Goal: Information Seeking & Learning: Check status

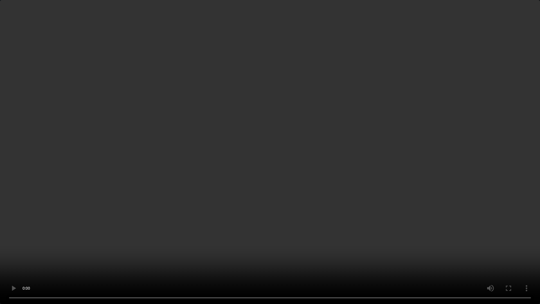
click at [412, 143] on video at bounding box center [270, 152] width 540 height 304
click at [411, 229] on video at bounding box center [270, 152] width 540 height 304
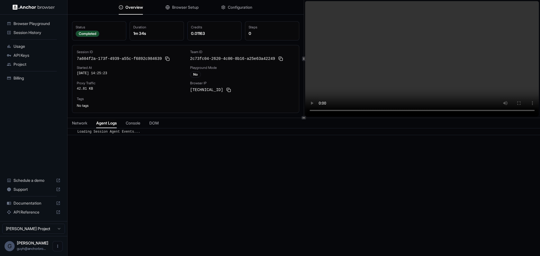
click at [106, 124] on span "Agent Logs" at bounding box center [106, 123] width 21 height 6
click at [132, 125] on span "Console" at bounding box center [133, 123] width 15 height 6
click at [113, 123] on span "Agent Logs" at bounding box center [106, 123] width 21 height 6
